Goal: Task Accomplishment & Management: Manage account settings

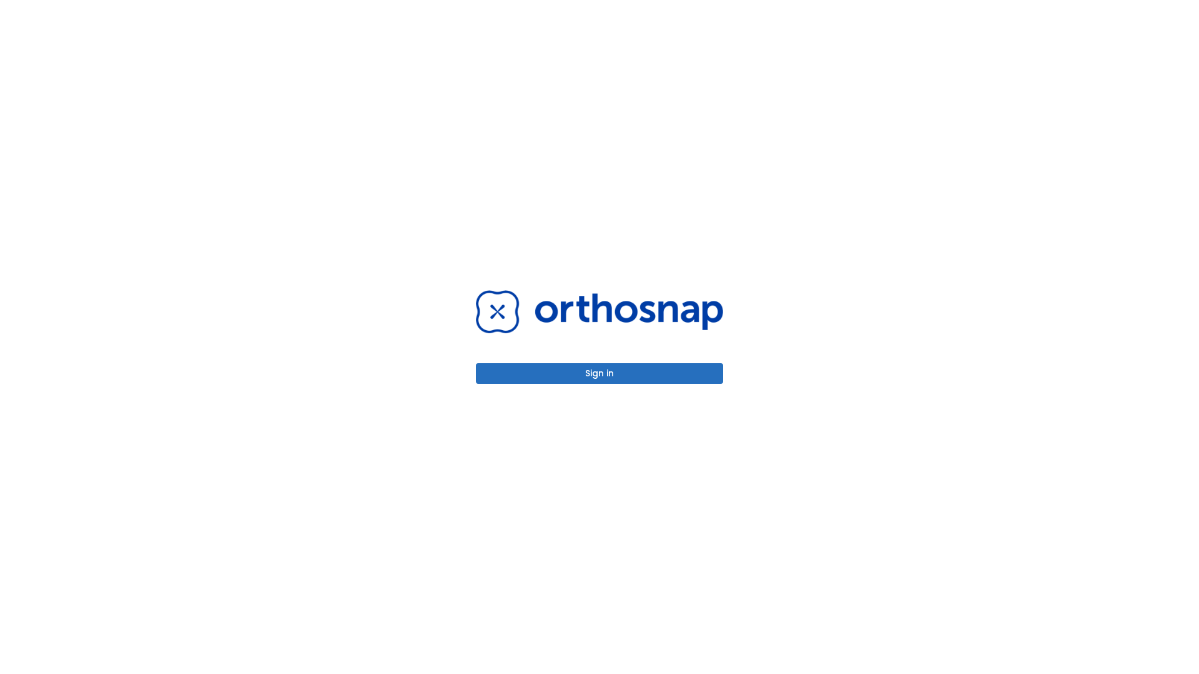
click at [599, 373] on button "Sign in" at bounding box center [599, 373] width 247 height 21
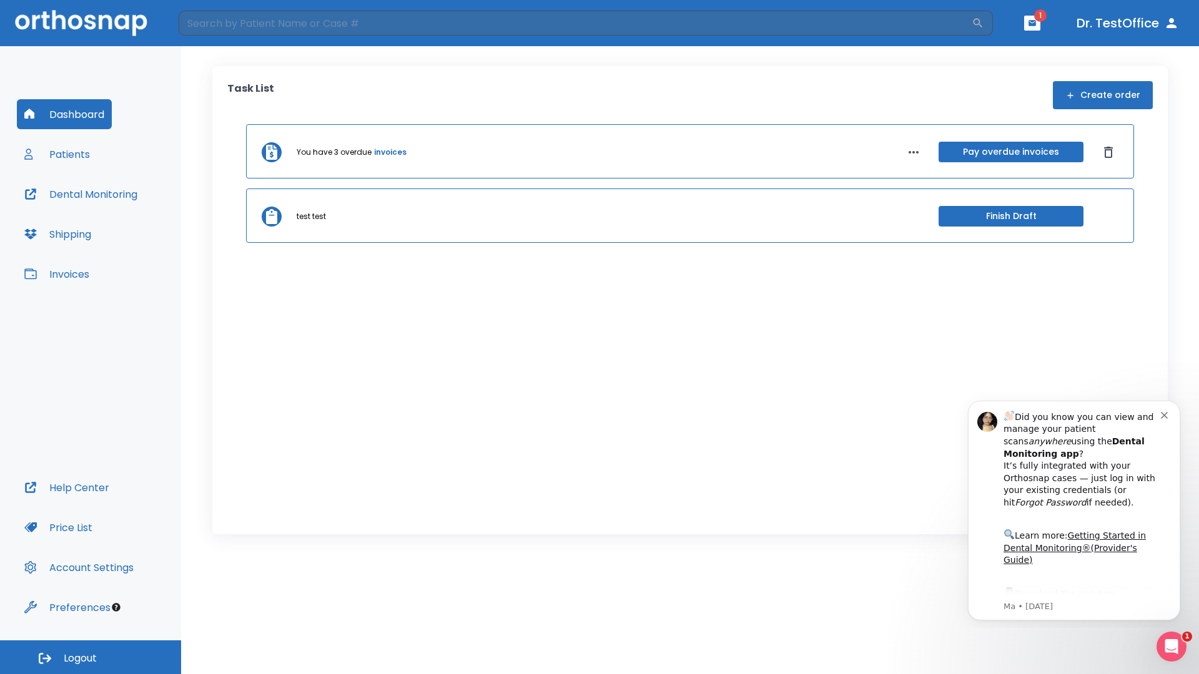
click at [91, 658] on span "Logout" at bounding box center [80, 659] width 33 height 14
